Goal: Check status: Check status

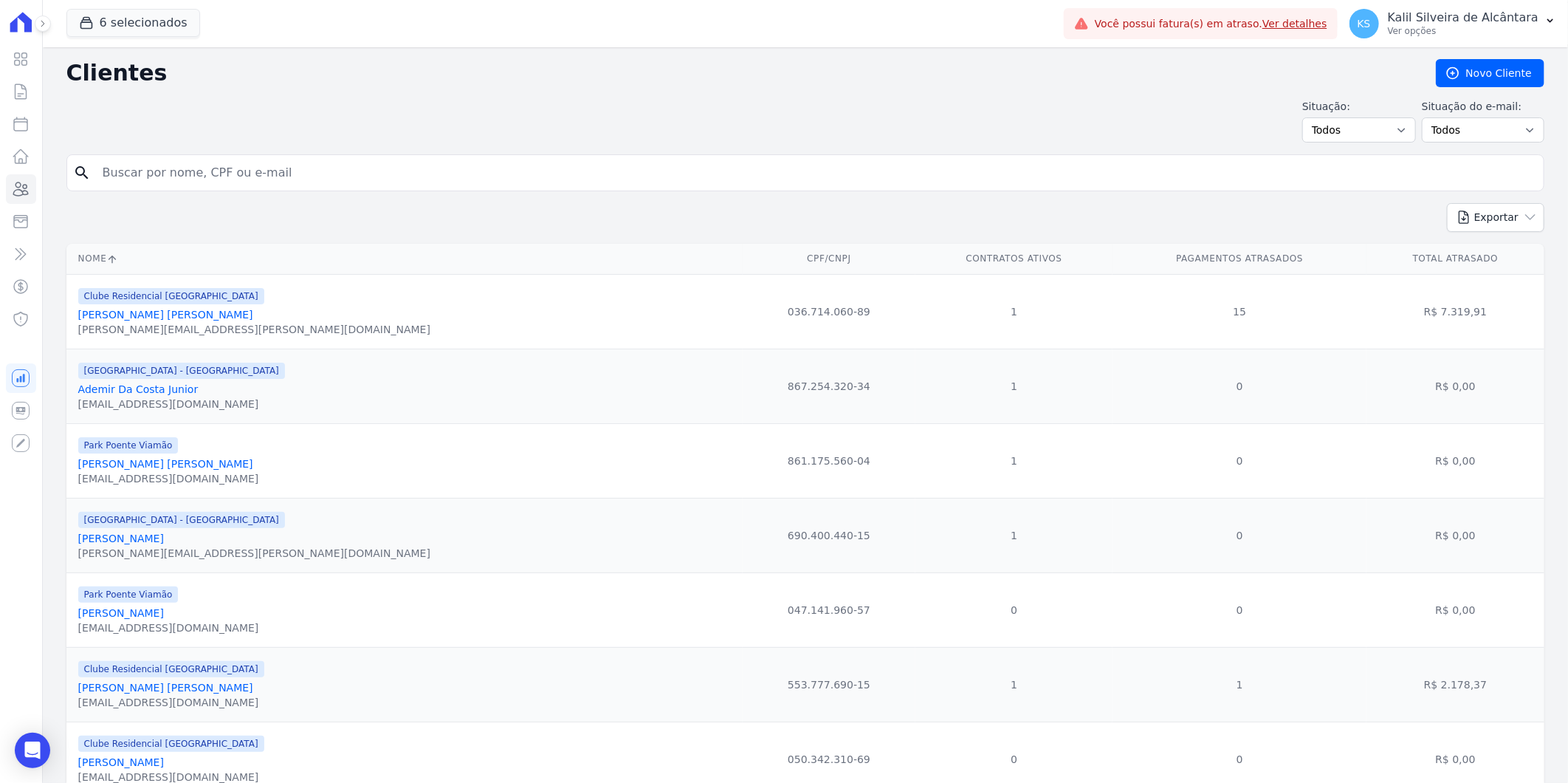
click at [152, 160] on div "search" at bounding box center [805, 172] width 1478 height 37
click at [136, 178] on input "search" at bounding box center [815, 172] width 1443 height 30
type input "[PERSON_NAME]"
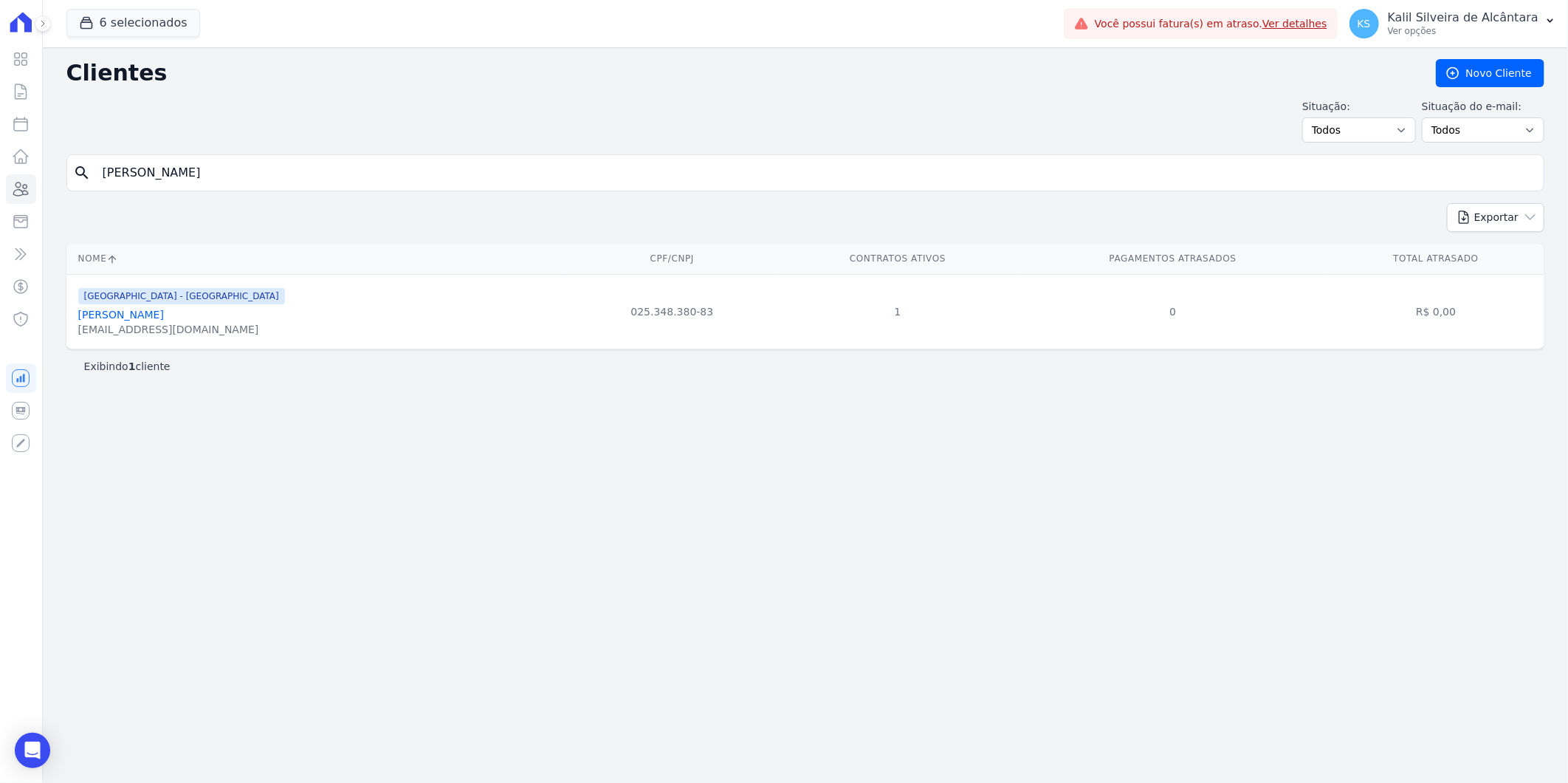
click at [146, 319] on link "[PERSON_NAME]" at bounding box center [121, 314] width 85 height 12
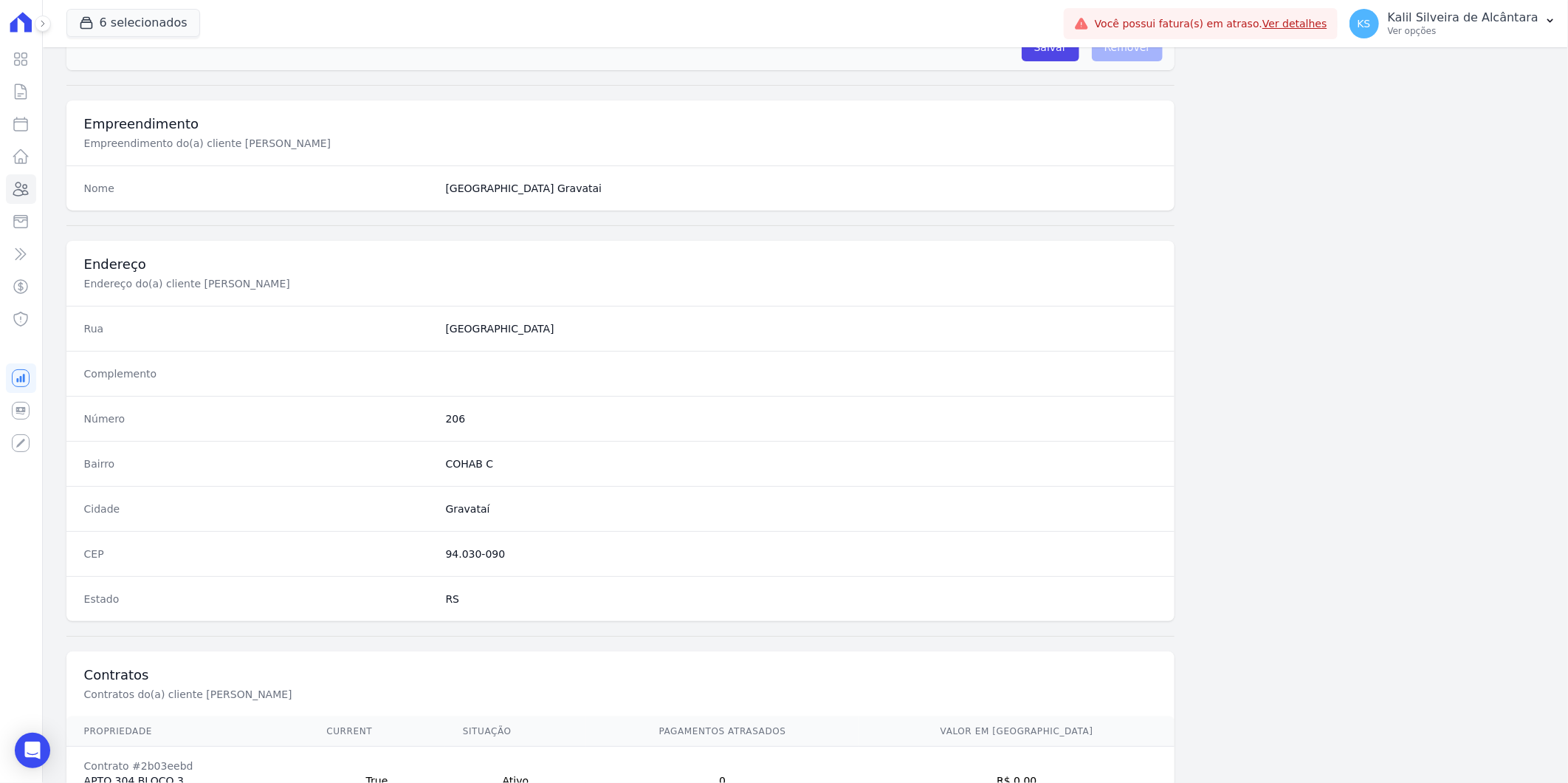
scroll to position [601, 0]
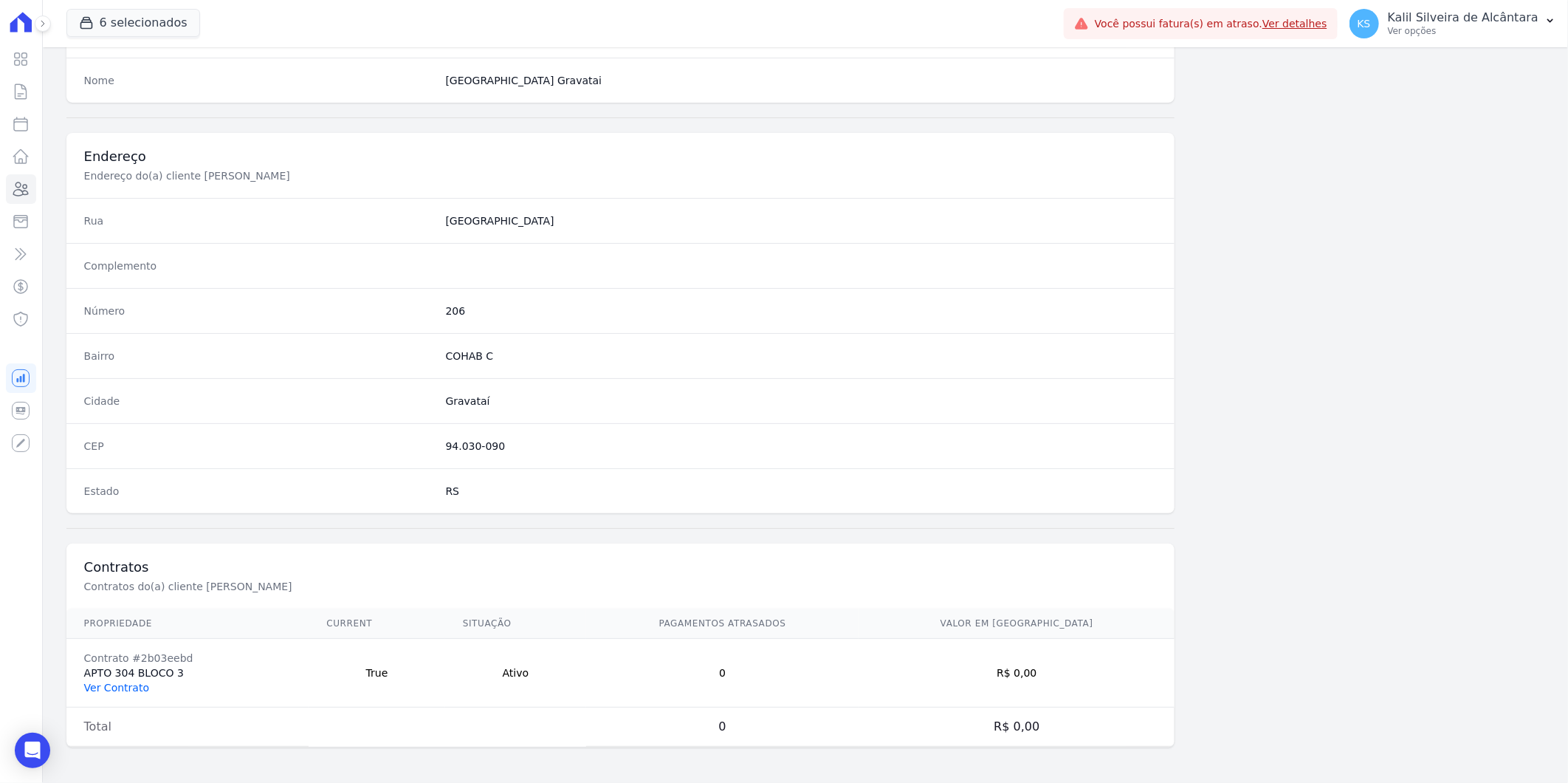
click at [111, 685] on link "Ver Contrato" at bounding box center [117, 688] width 65 height 12
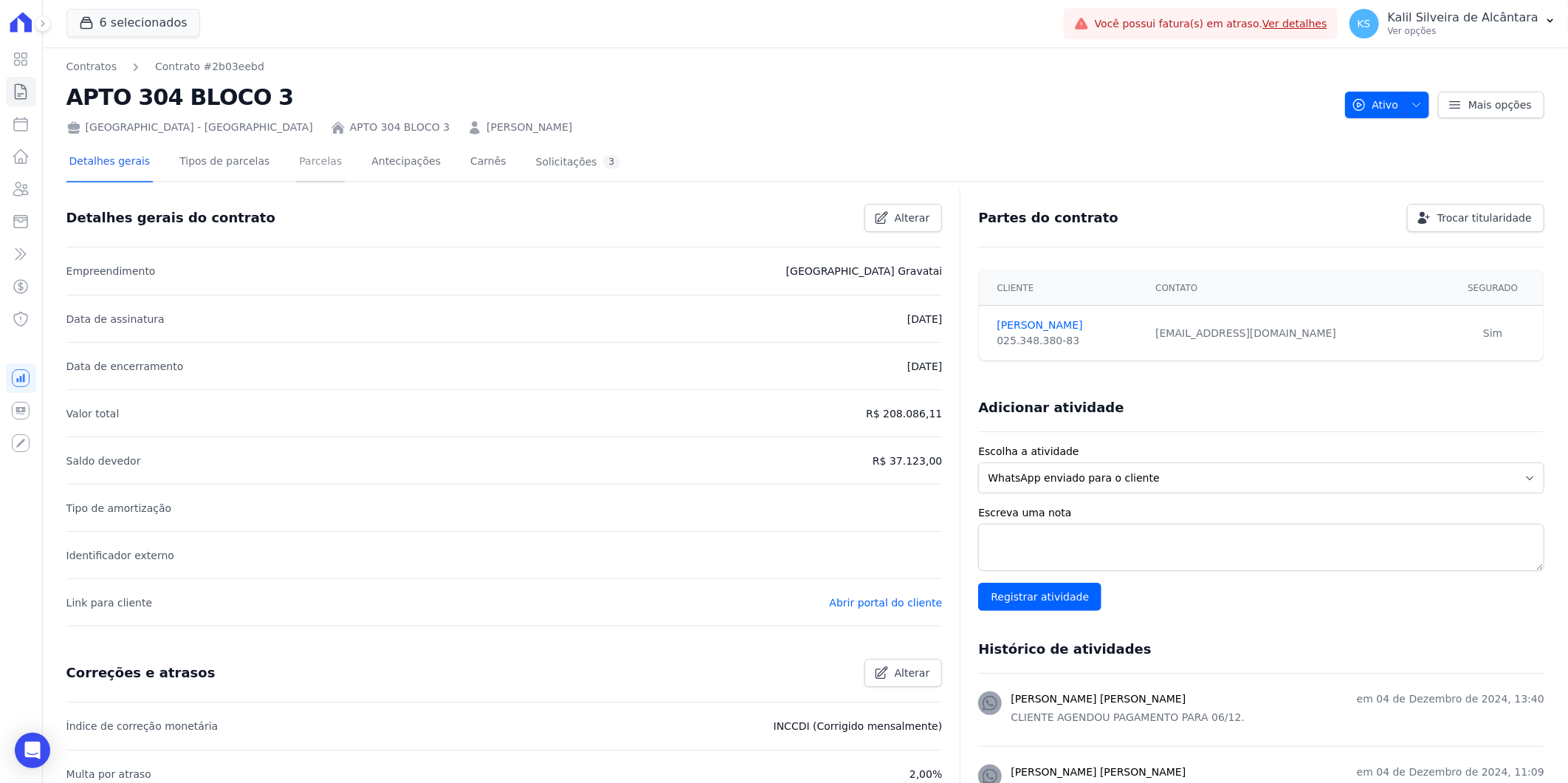
click at [307, 158] on link "Parcelas" at bounding box center [320, 163] width 49 height 39
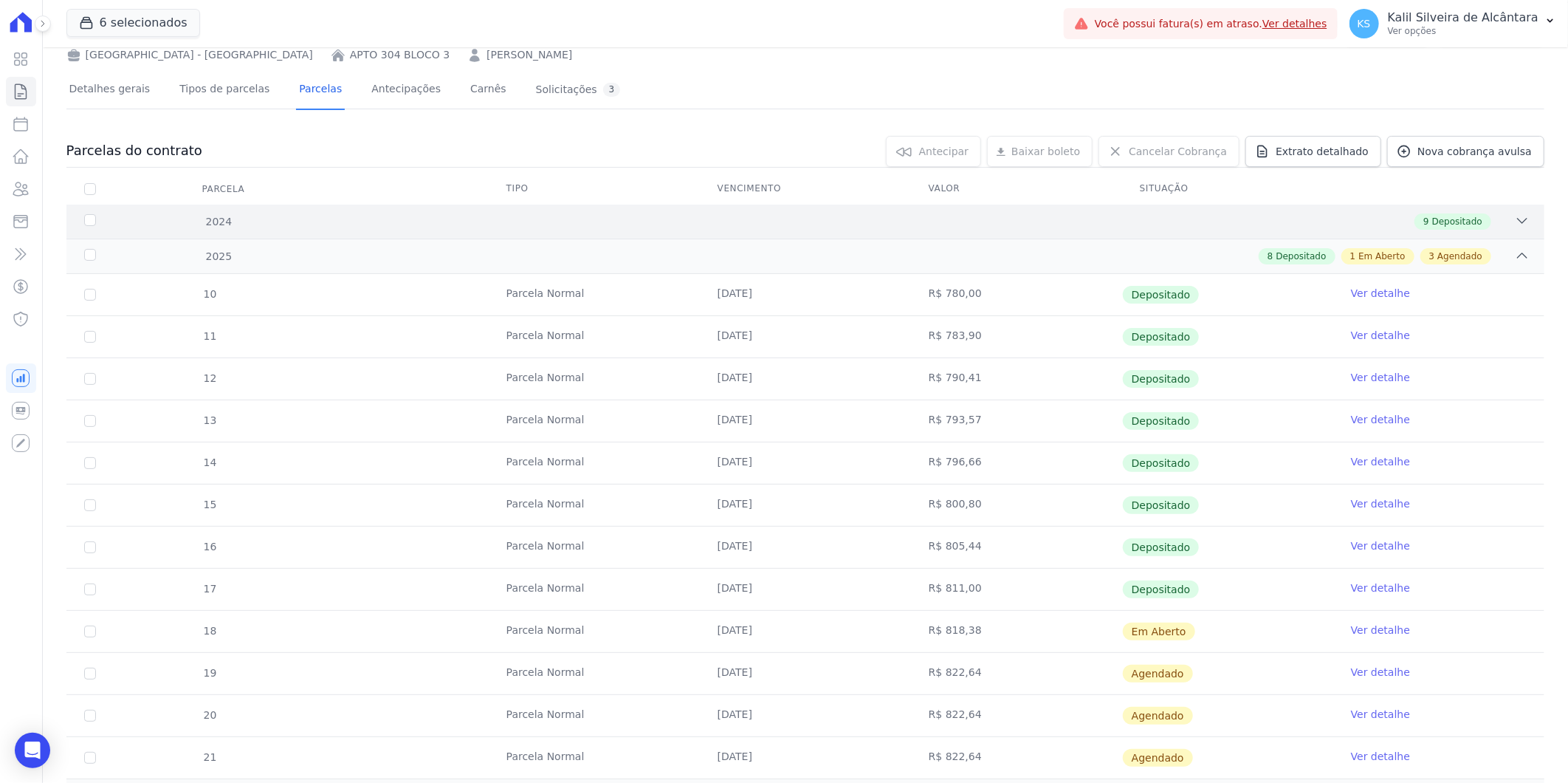
scroll to position [285, 0]
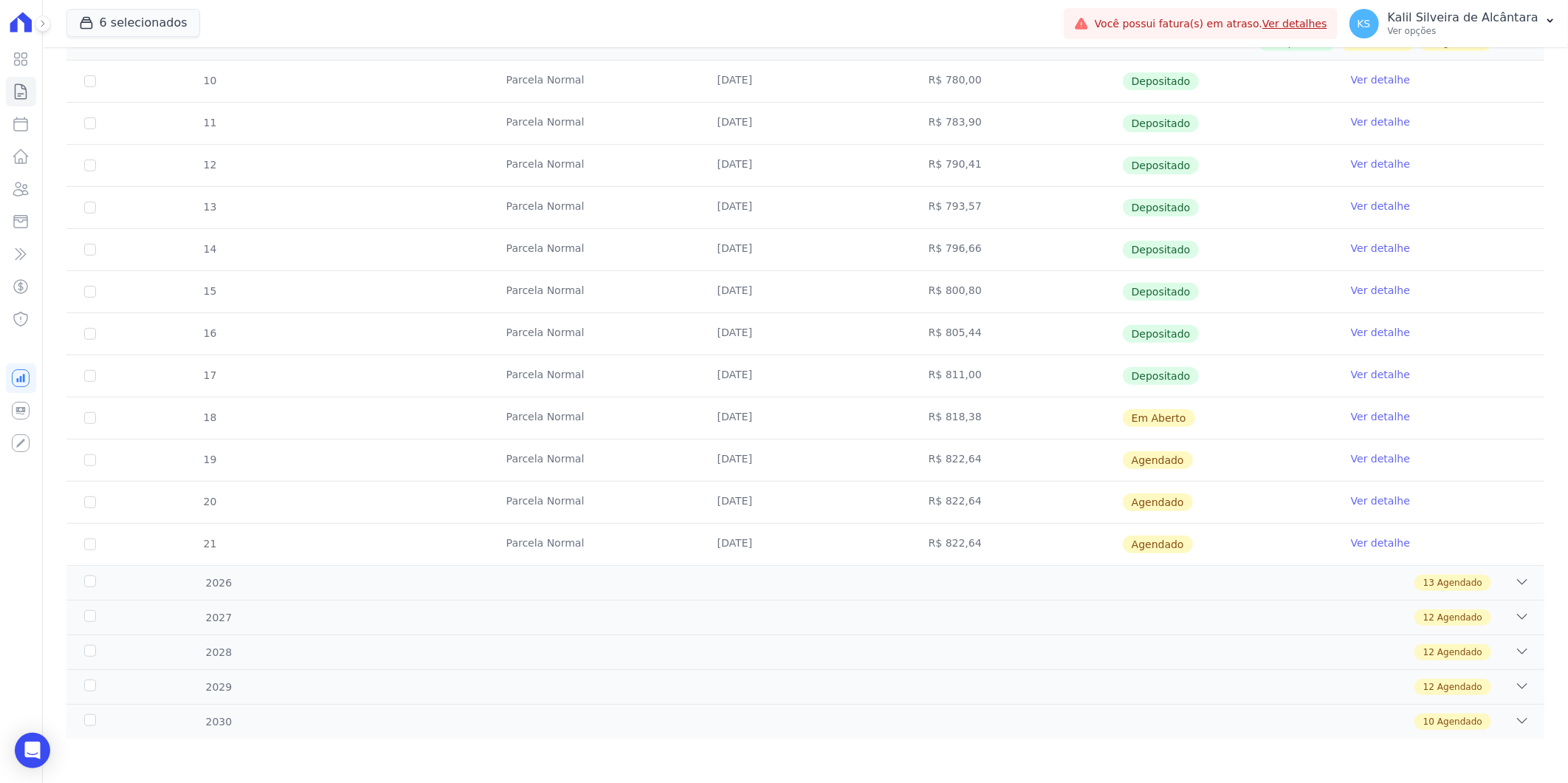
click at [1350, 415] on link "Ver detalhe" at bounding box center [1380, 416] width 59 height 15
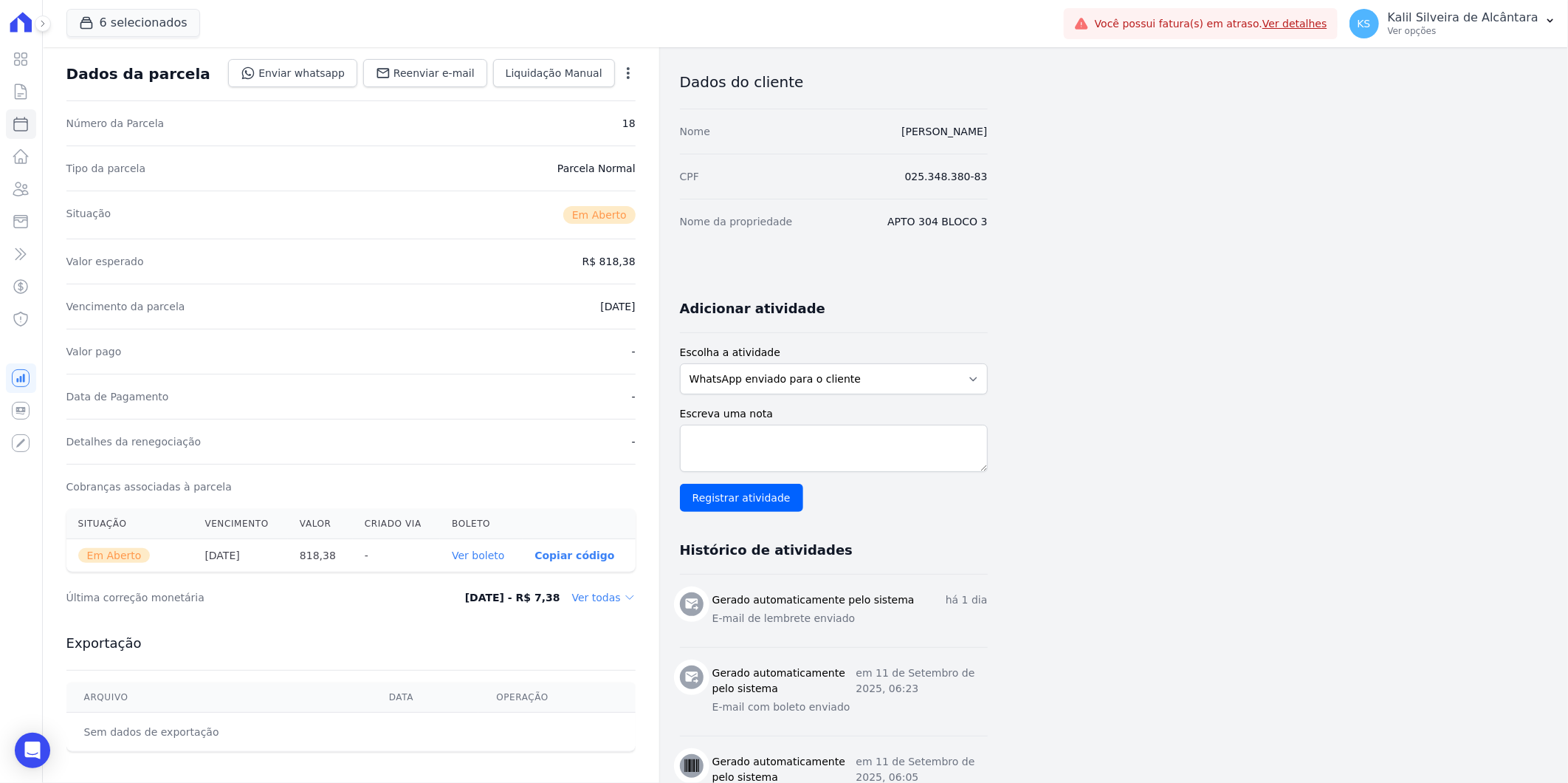
scroll to position [164, 0]
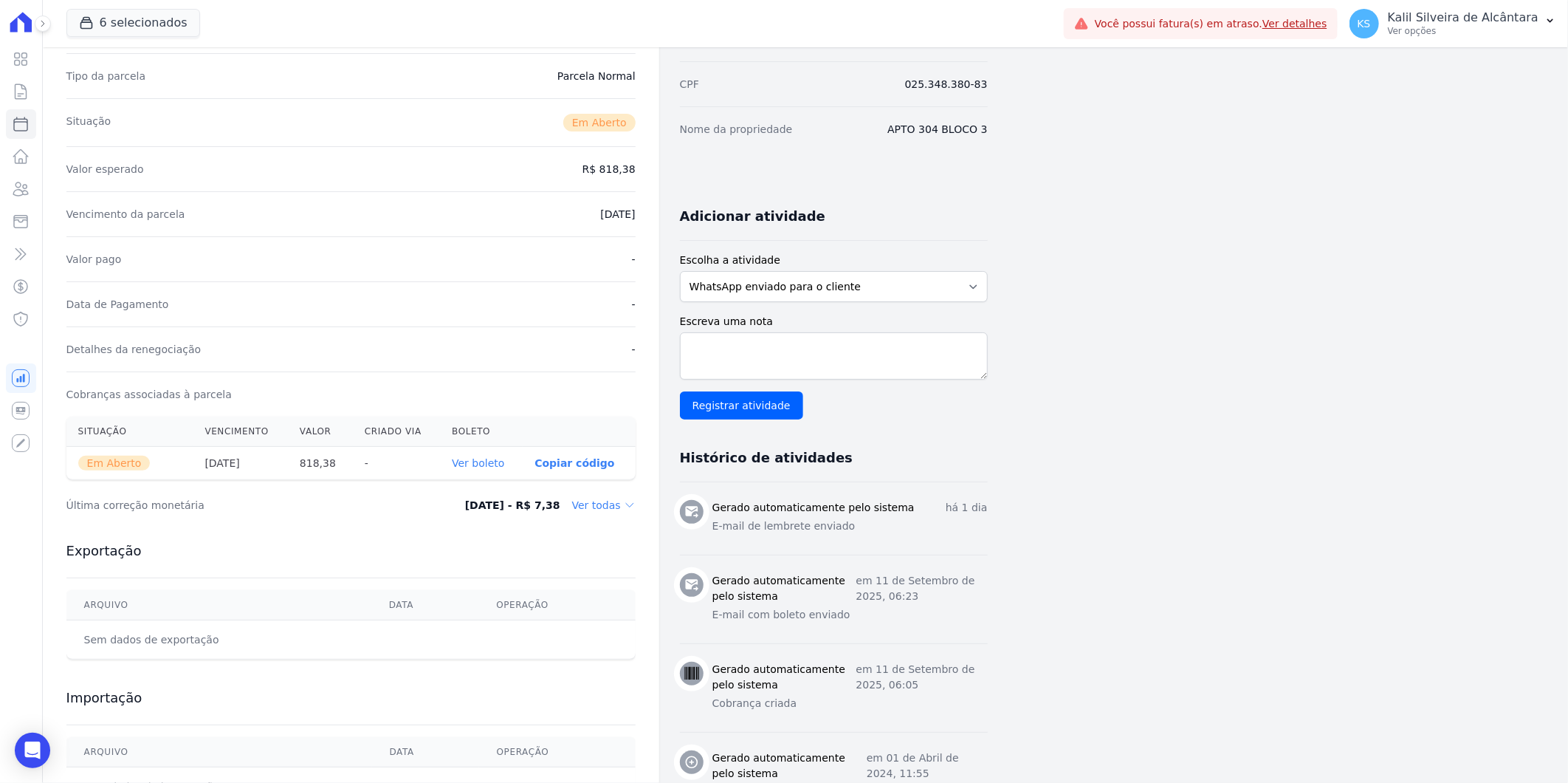
click at [499, 465] on link "Ver boleto" at bounding box center [477, 463] width 52 height 12
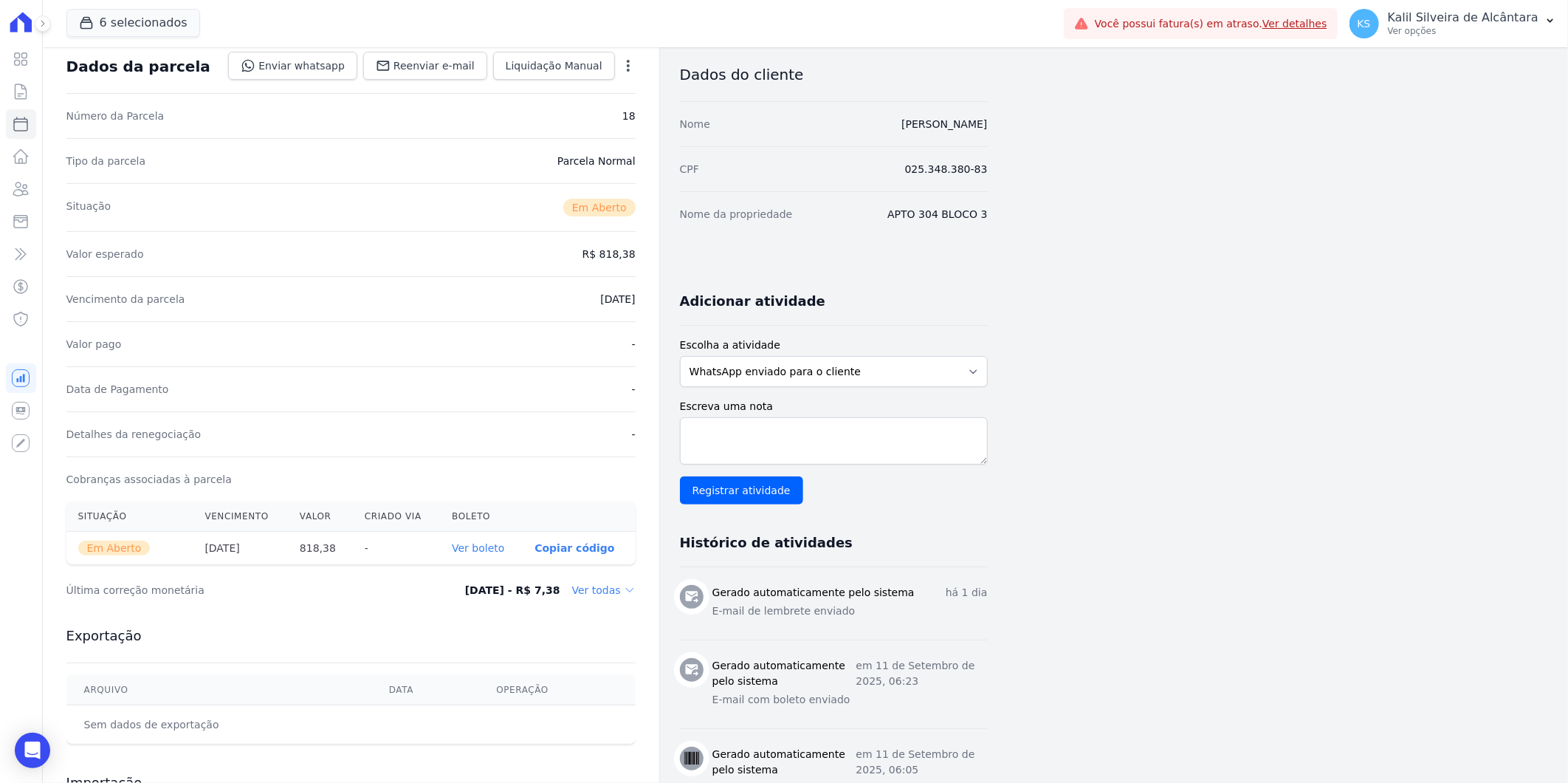
scroll to position [0, 0]
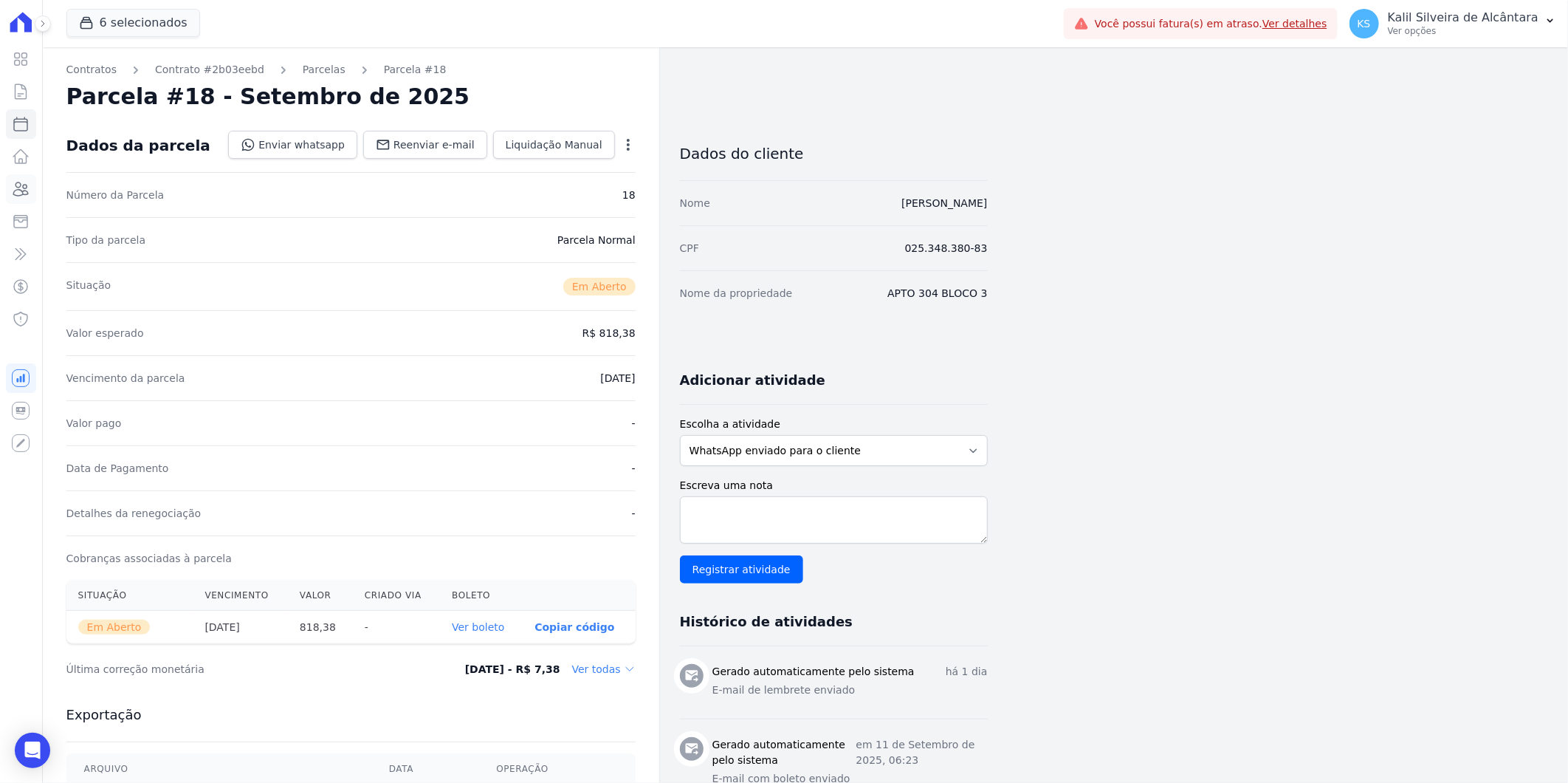
click at [19, 188] on icon at bounding box center [21, 189] width 18 height 18
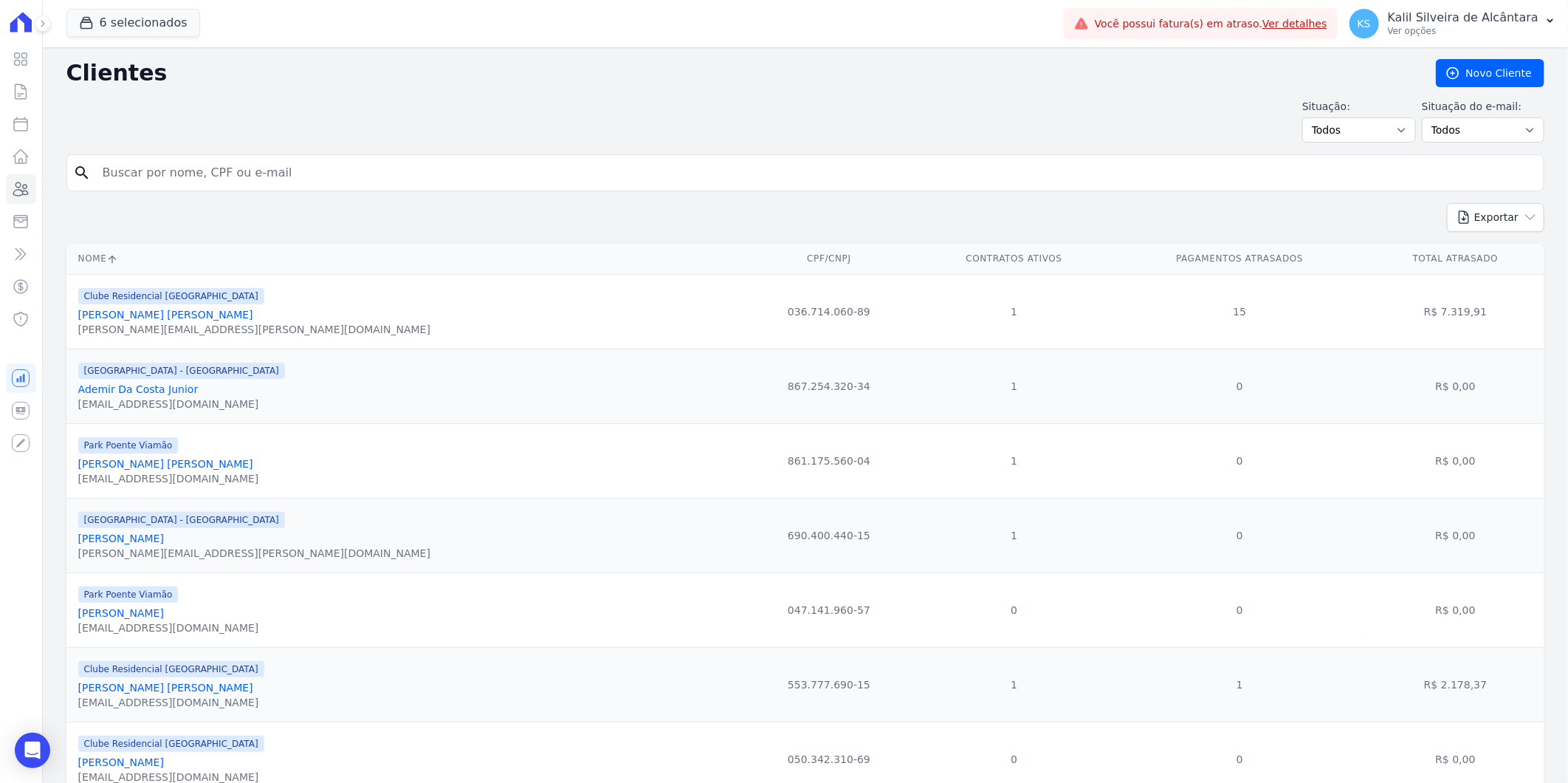
click at [271, 182] on input "search" at bounding box center [815, 172] width 1443 height 30
type input "[PERSON_NAME]"
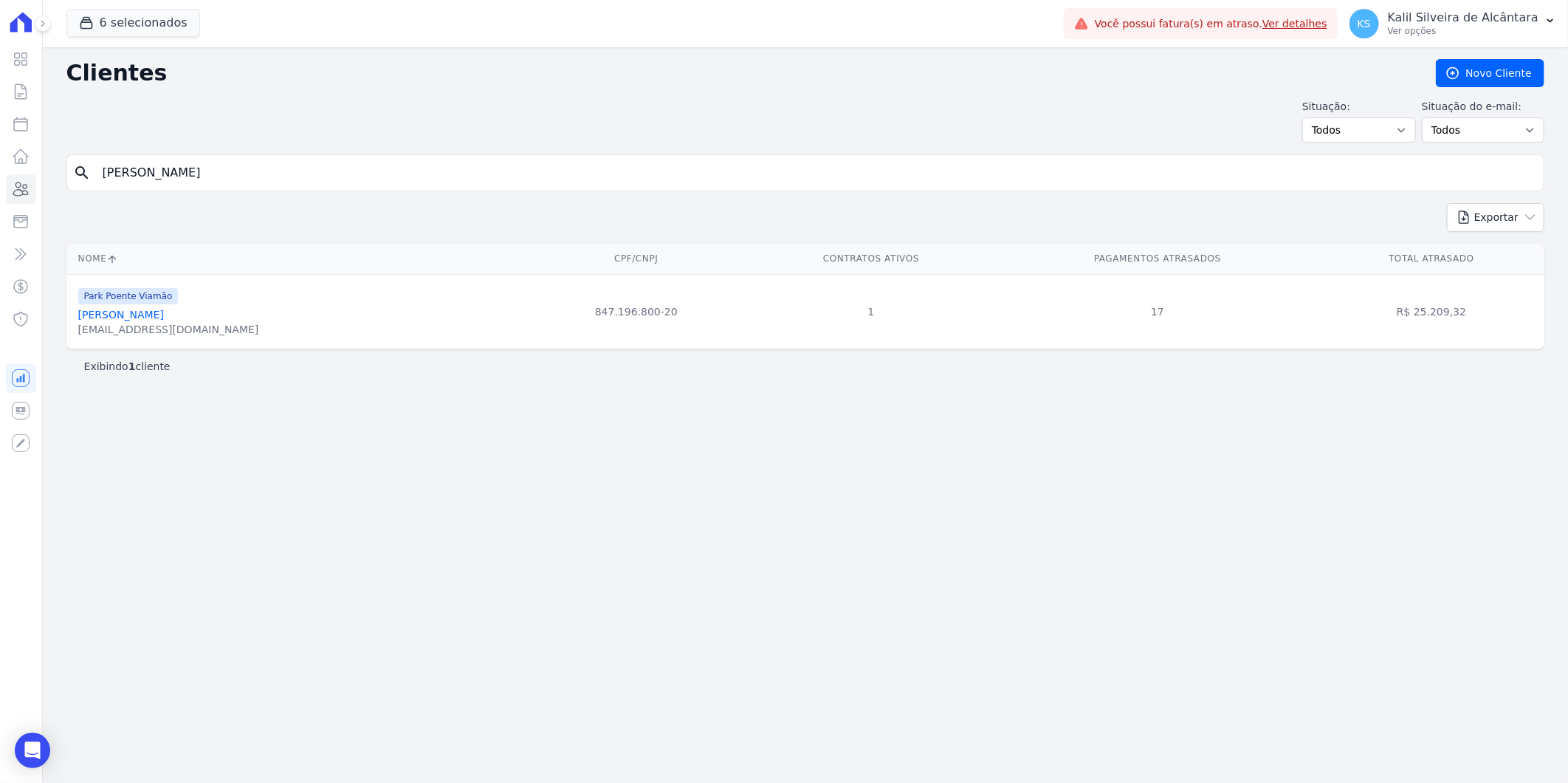
click at [149, 317] on link "[PERSON_NAME]" at bounding box center [121, 314] width 85 height 12
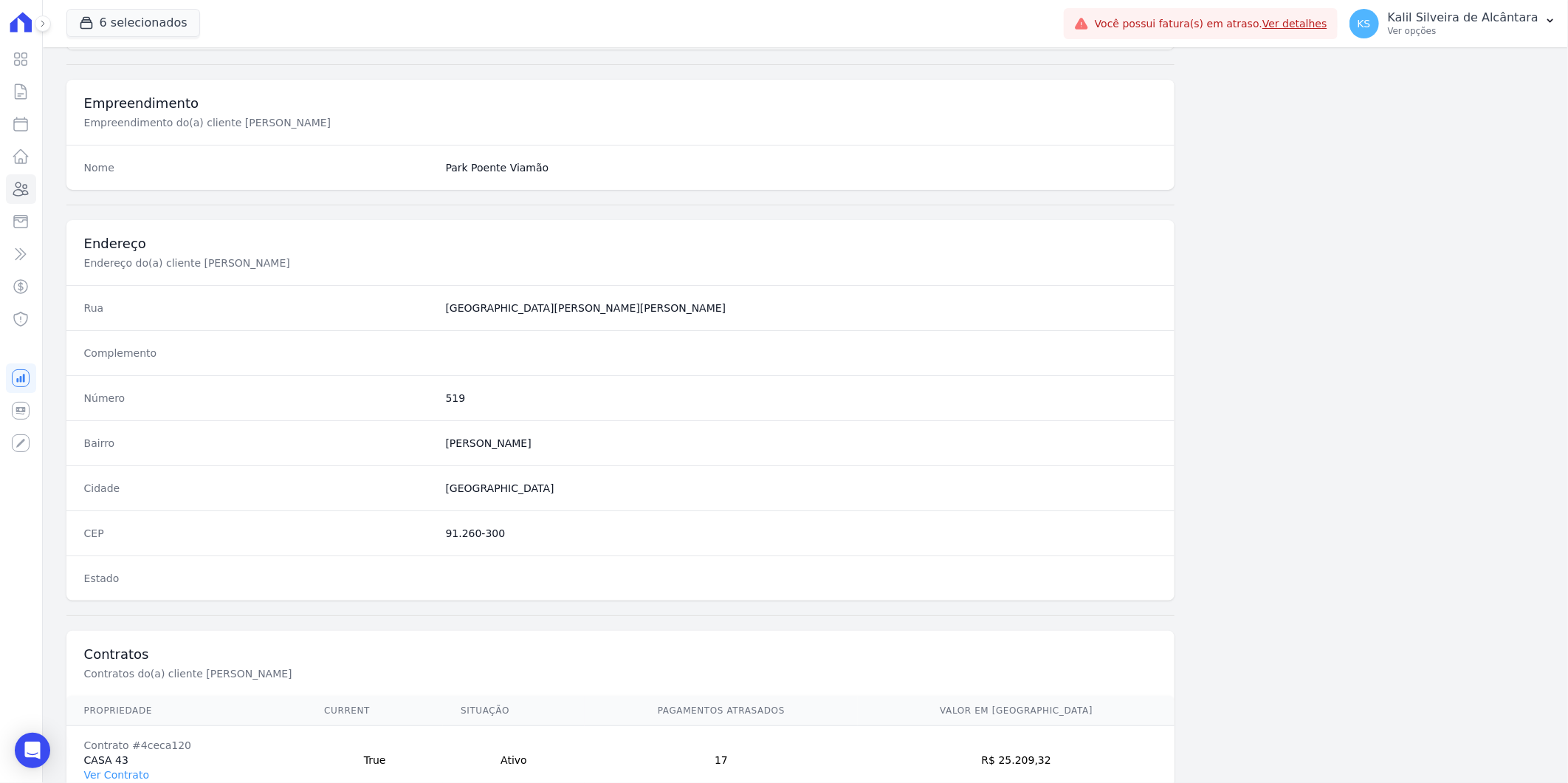
scroll to position [601, 0]
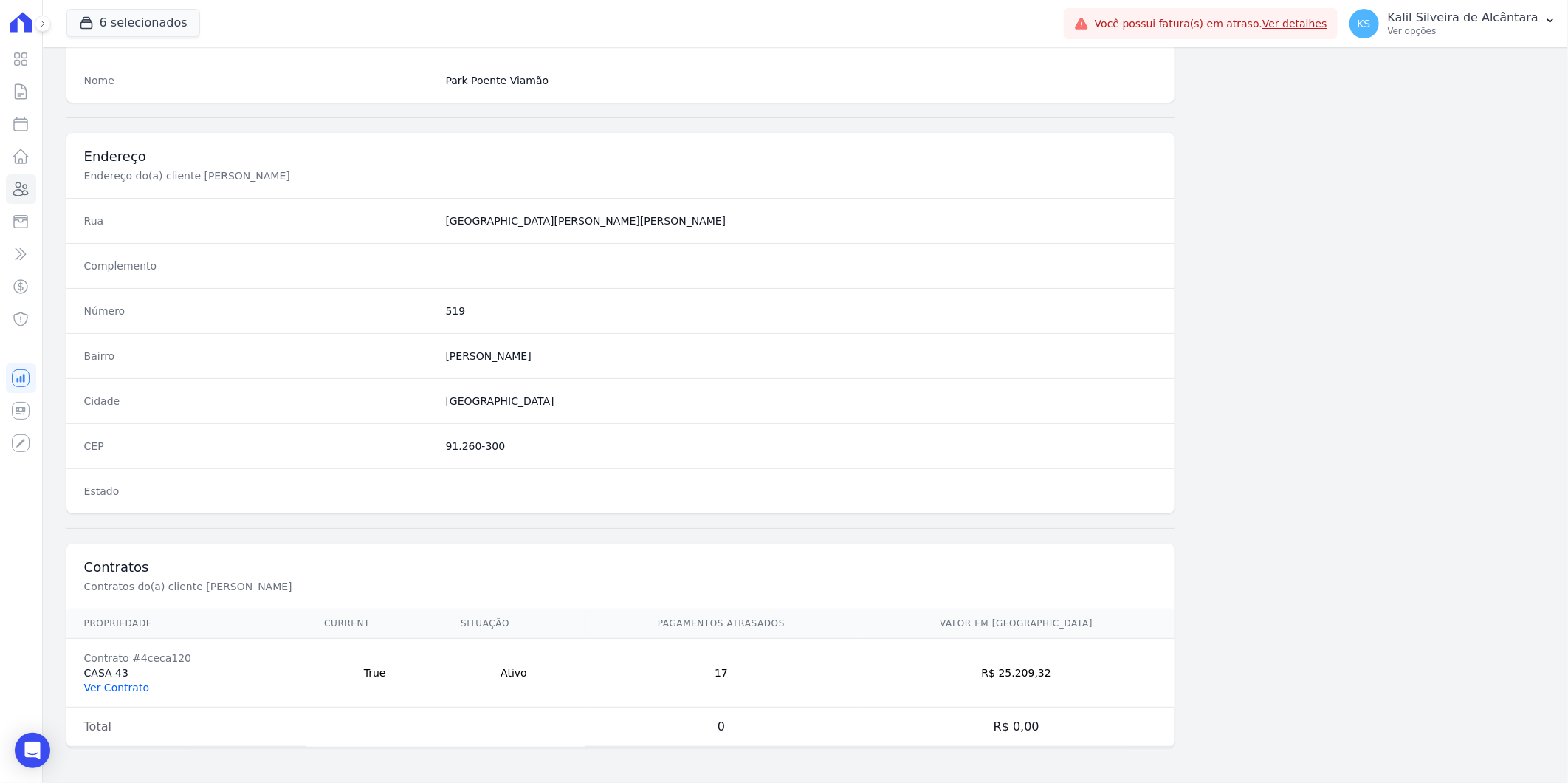
click at [134, 687] on link "Ver Contrato" at bounding box center [117, 688] width 65 height 12
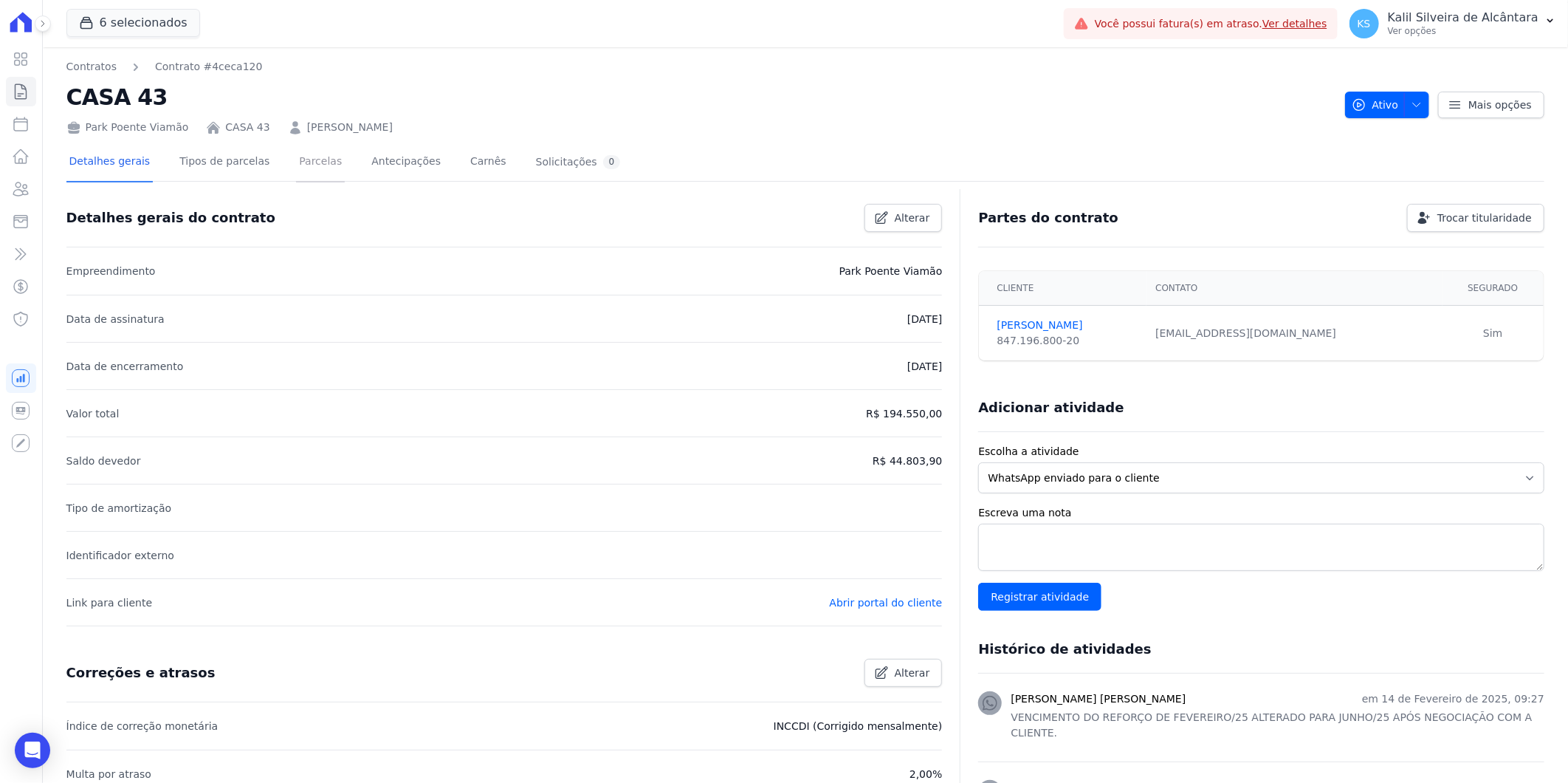
click at [296, 167] on link "Parcelas" at bounding box center [320, 163] width 49 height 39
